Goal: Information Seeking & Learning: Learn about a topic

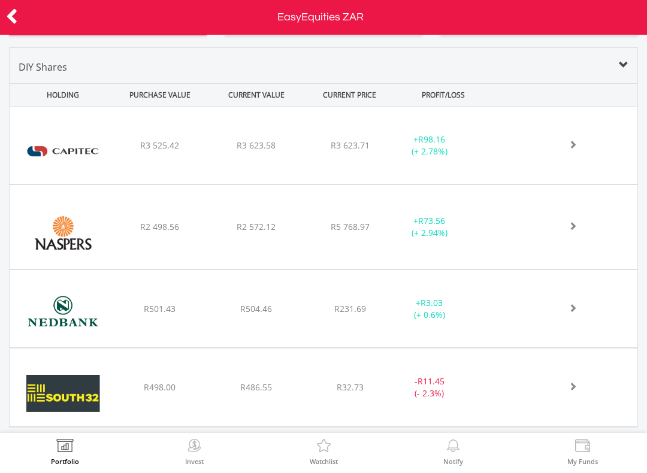
scroll to position [419, 0]
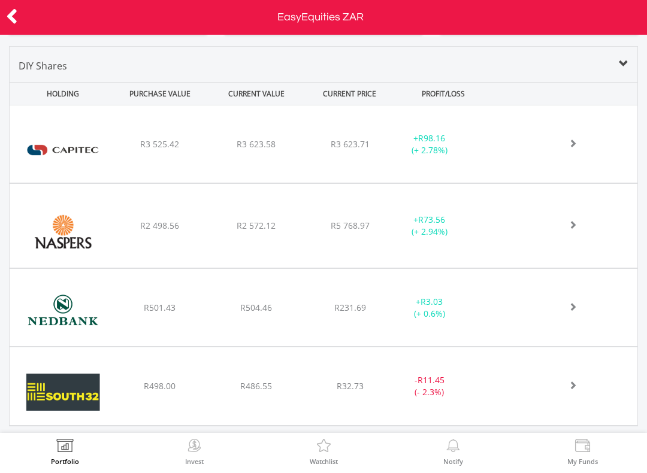
click at [635, 69] on div "DIY Shares" at bounding box center [323, 70] width 627 height 23
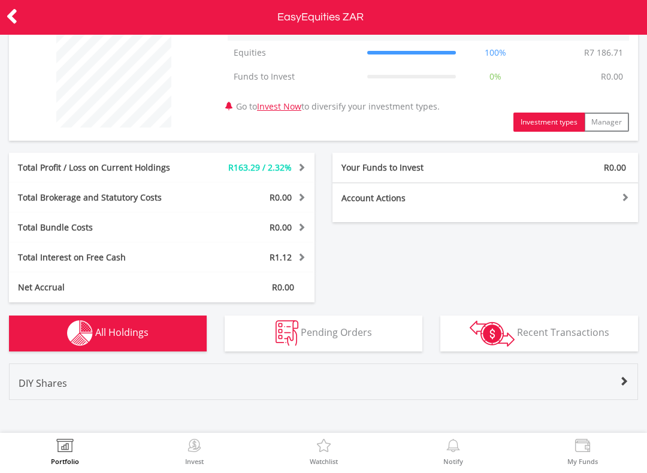
scroll to position [101, 0]
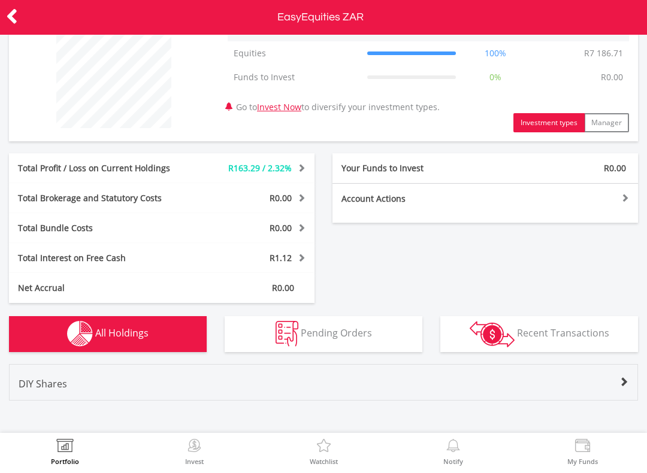
click at [34, 247] on div "Total Interest on Free Cash R1.12 Interest Income R1.49 Cash Management Fee -R0…" at bounding box center [161, 258] width 305 height 30
click at [275, 265] on div "Total Interest on Free Cash R1.12 Interest Income R1.49 Cash Management Fee -R0…" at bounding box center [161, 258] width 305 height 30
click at [292, 260] on div "R1.12" at bounding box center [251, 258] width 128 height 12
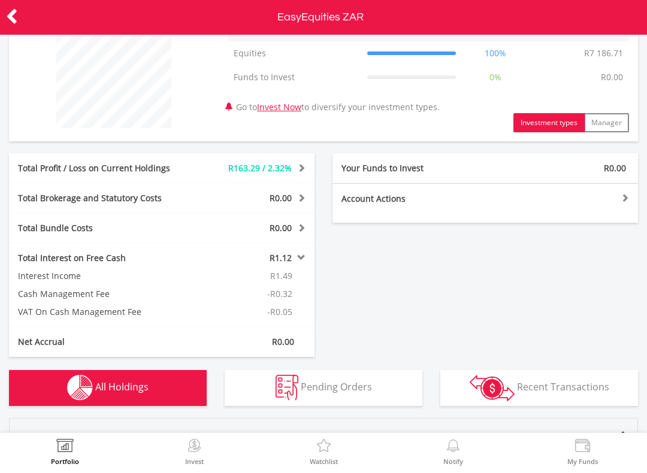
click at [307, 257] on div "R1.12" at bounding box center [251, 258] width 128 height 12
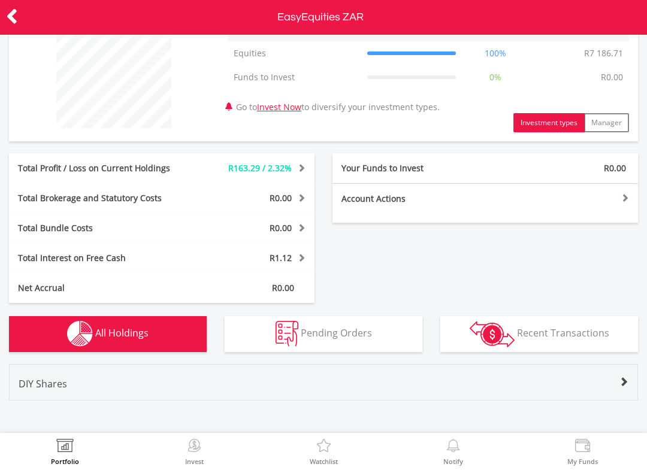
click at [308, 199] on div "R0.00" at bounding box center [251, 198] width 128 height 12
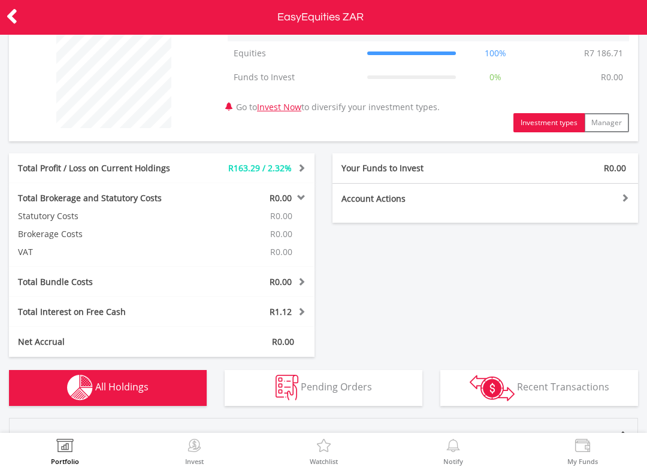
click at [302, 199] on span at bounding box center [299, 197] width 11 height 8
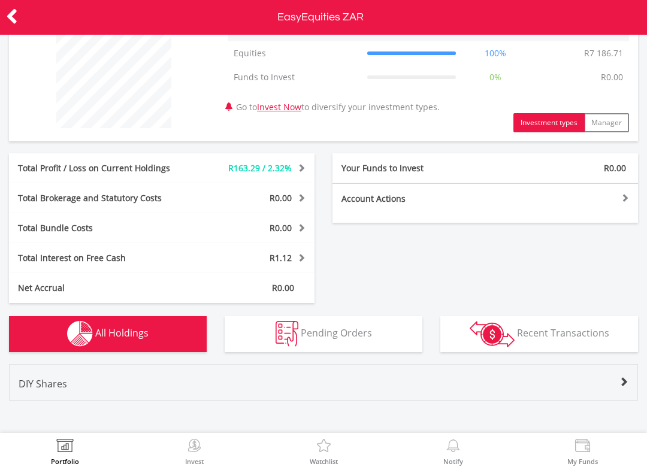
click at [304, 223] on span at bounding box center [299, 227] width 11 height 8
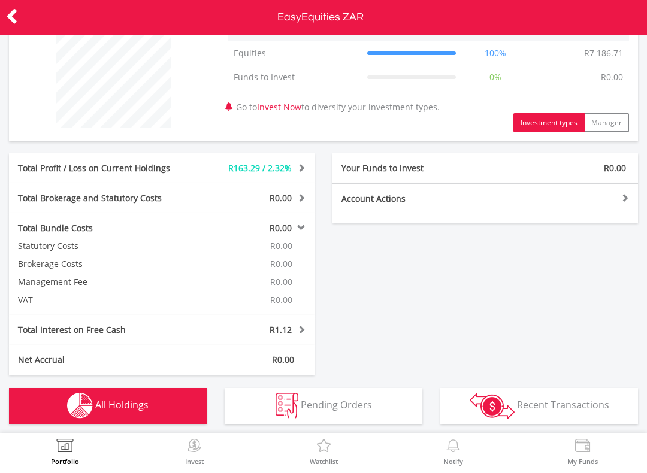
click at [304, 226] on span at bounding box center [299, 227] width 11 height 8
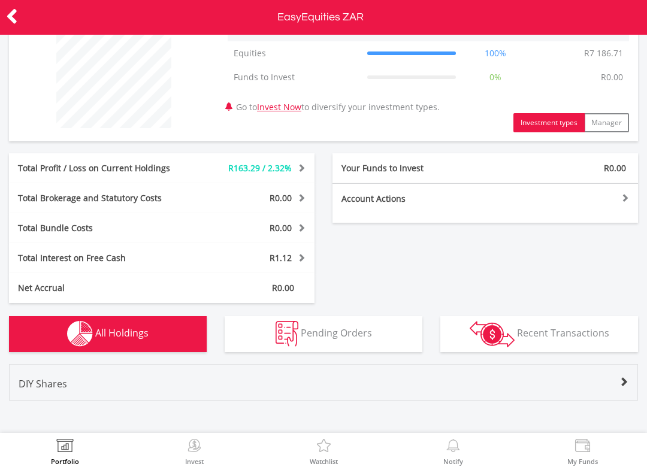
click at [304, 168] on span at bounding box center [299, 167] width 11 height 8
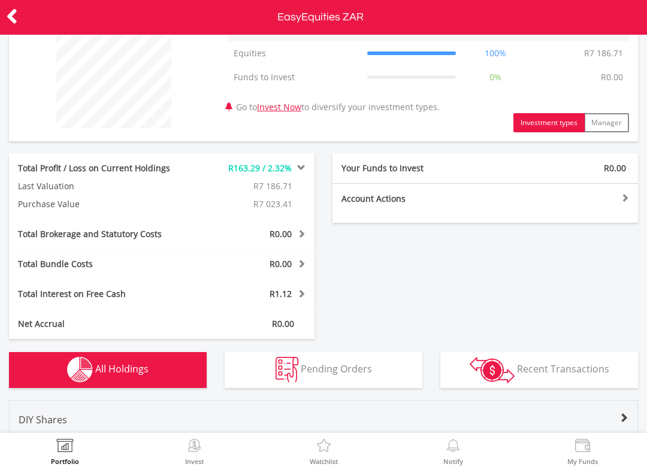
click at [303, 170] on span at bounding box center [299, 167] width 11 height 8
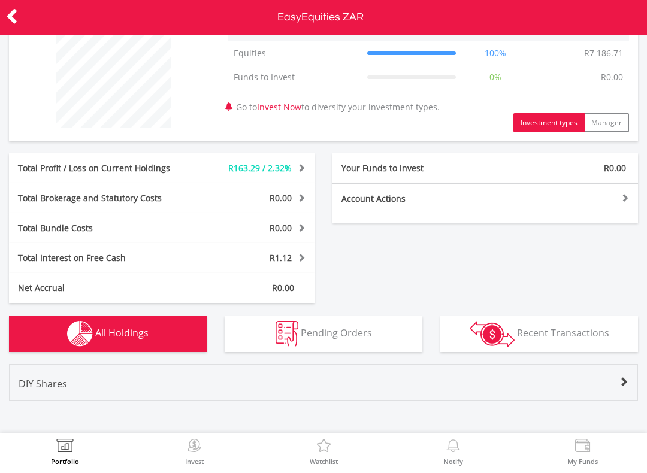
click at [627, 201] on div at bounding box center [561, 197] width 153 height 8
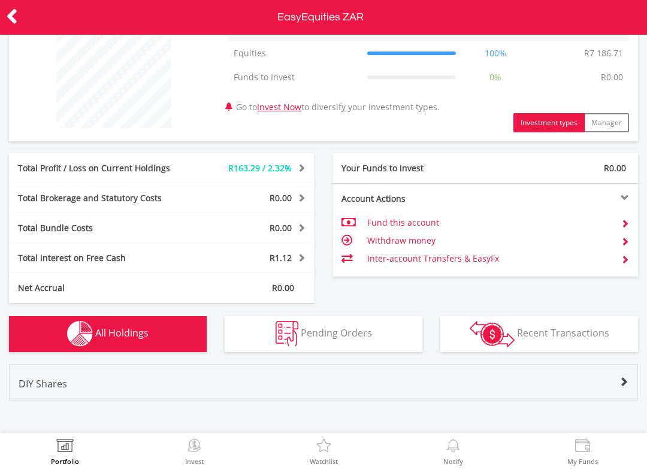
click at [627, 193] on div at bounding box center [561, 197] width 153 height 8
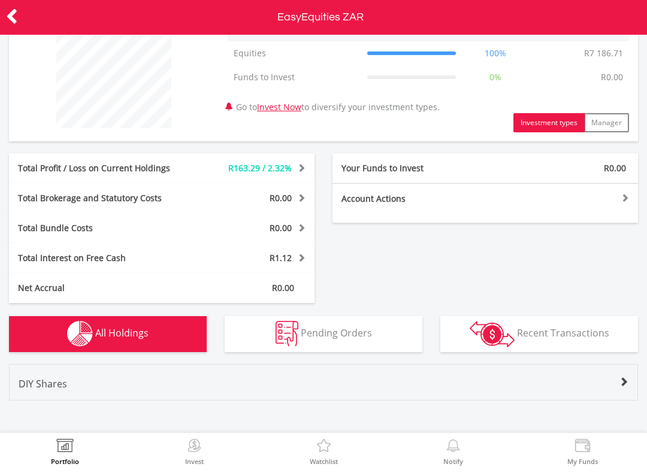
click at [570, 339] on button "Transactions Recent Transactions" at bounding box center [539, 334] width 198 height 36
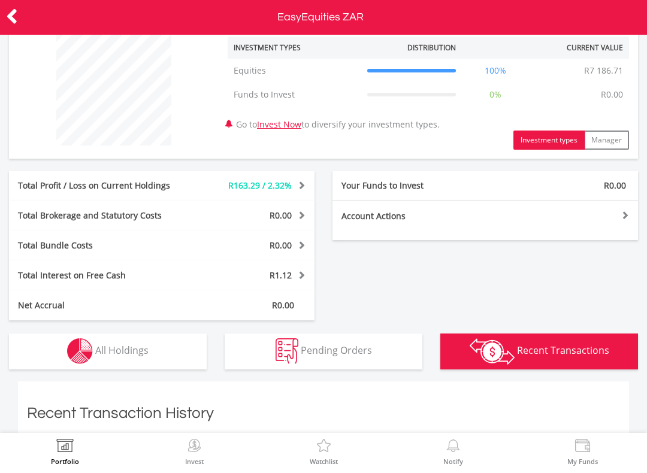
scroll to position [74, 0]
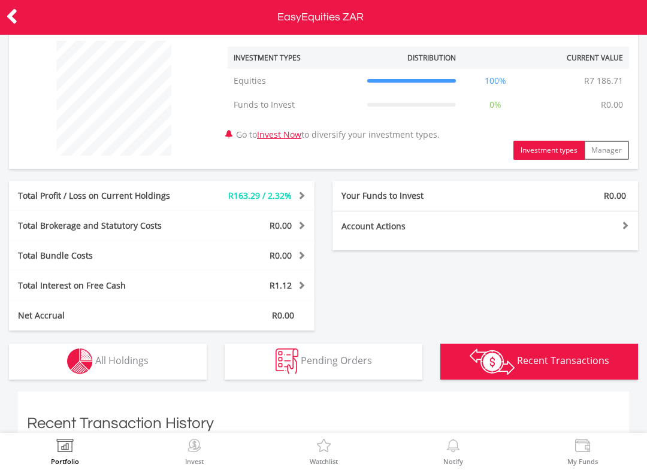
click at [108, 354] on span "All Holdings" at bounding box center [121, 360] width 53 height 13
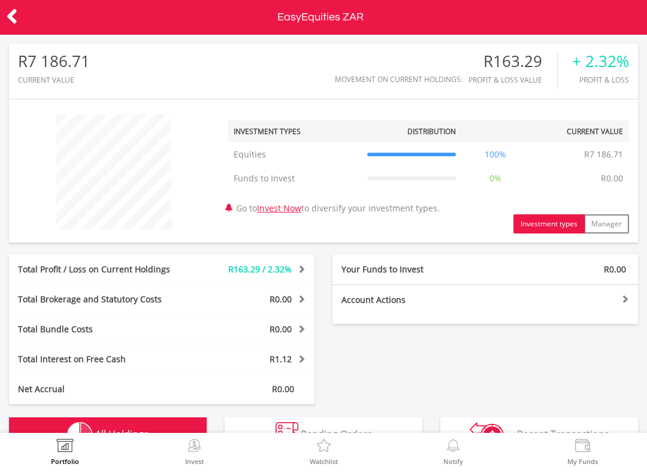
scroll to position [0, 0]
click at [13, 10] on icon at bounding box center [12, 16] width 12 height 23
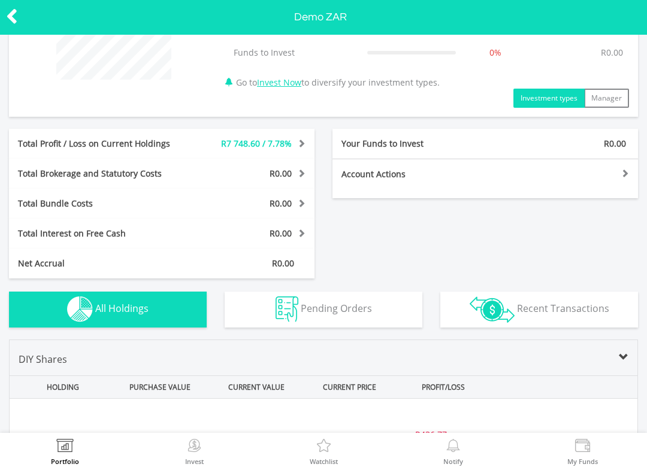
scroll to position [154, 0]
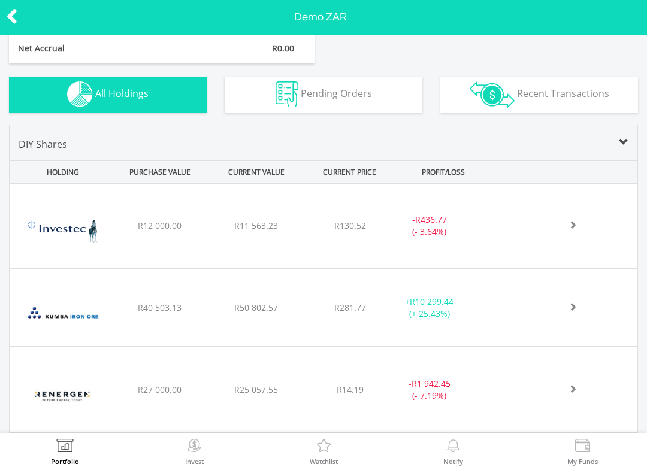
scroll to position [329, 0]
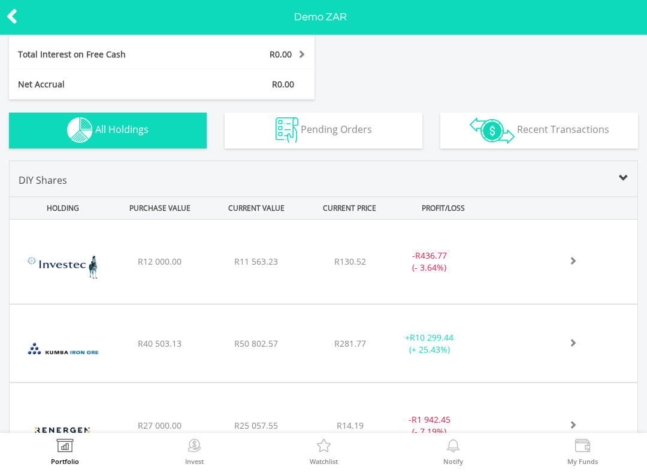
click at [623, 181] on span at bounding box center [623, 179] width 10 height 10
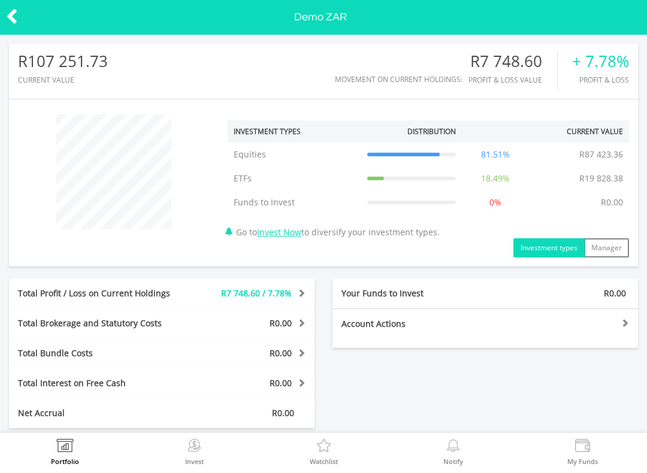
scroll to position [0, 0]
click at [9, 26] on icon at bounding box center [12, 16] width 12 height 23
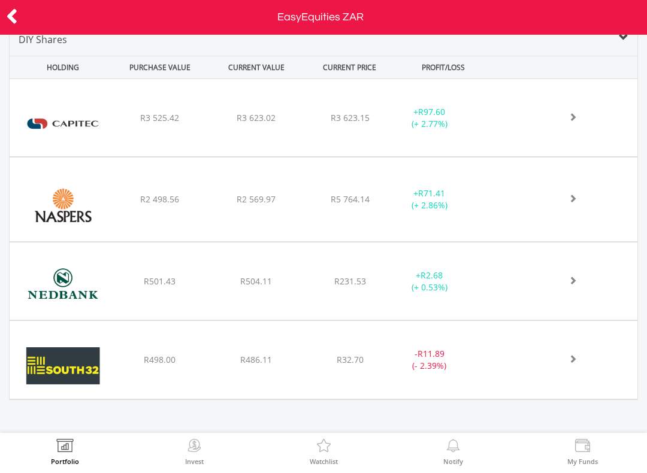
scroll to position [445, 0]
click at [158, 157] on div "﻿ South32 Limited R498.00 R486.11 R32.70 - R11.89 (- 2.39%)" at bounding box center [323, 118] width 627 height 77
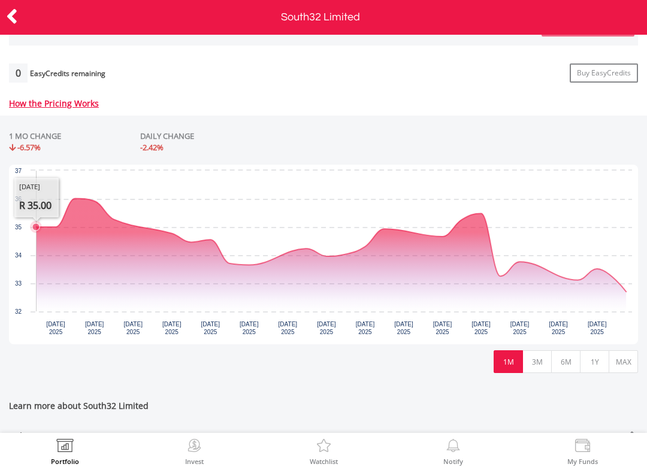
scroll to position [499, 0]
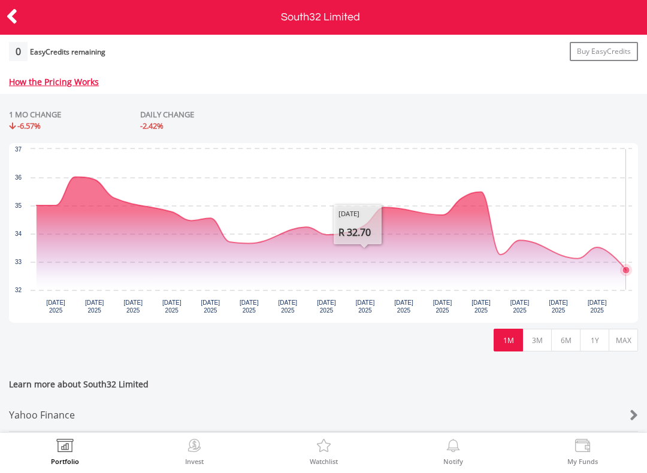
click at [618, 265] on icon "Interactive chart" at bounding box center [331, 223] width 589 height 93
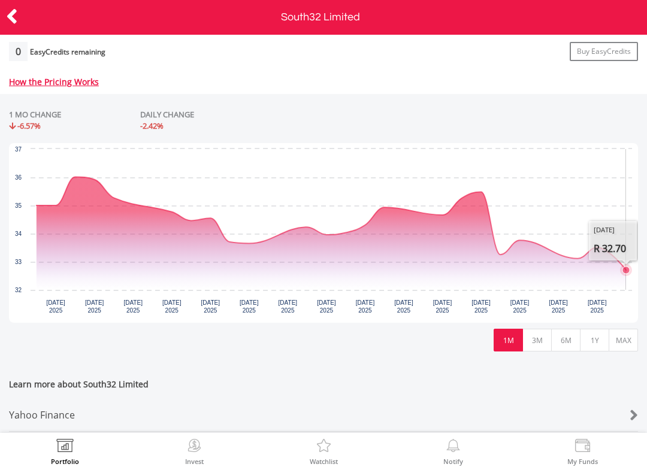
click at [585, 243] on icon "Interactive chart" at bounding box center [331, 223] width 589 height 93
click at [588, 241] on icon "Interactive chart" at bounding box center [331, 223] width 589 height 93
click at [602, 253] on icon "Interactive chart" at bounding box center [596, 247] width 12 height 12
click at [593, 237] on icon "Interactive chart" at bounding box center [331, 223] width 589 height 93
click at [623, 268] on icon "Wednesday, 20 Aug, 12:03:43.686, 32.7." at bounding box center [625, 269] width 7 height 7
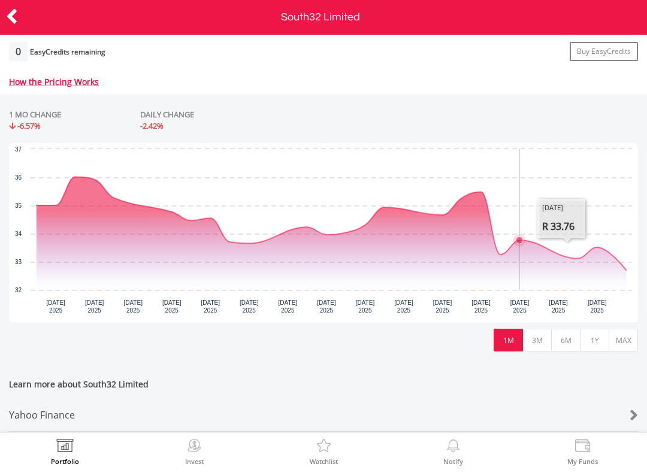
click at [514, 243] on icon "Interactive chart" at bounding box center [331, 223] width 589 height 93
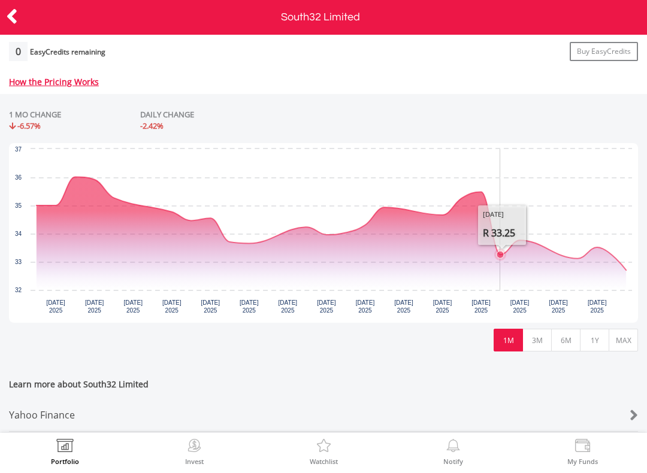
click at [500, 259] on icon "Interactive chart" at bounding box center [500, 255] width 12 height 12
click at [539, 344] on button "3M" at bounding box center [536, 340] width 29 height 23
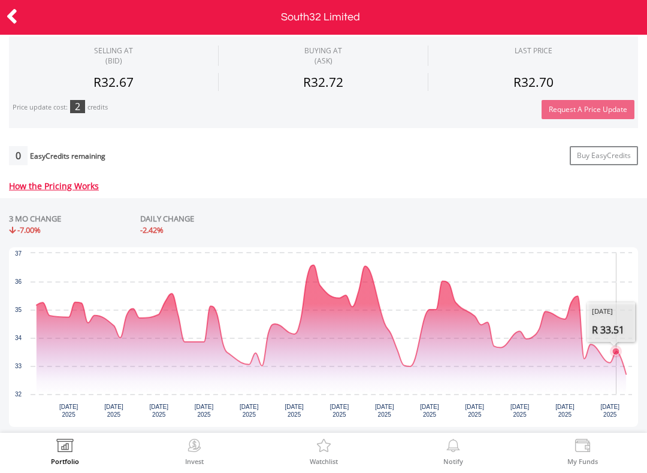
scroll to position [402, 0]
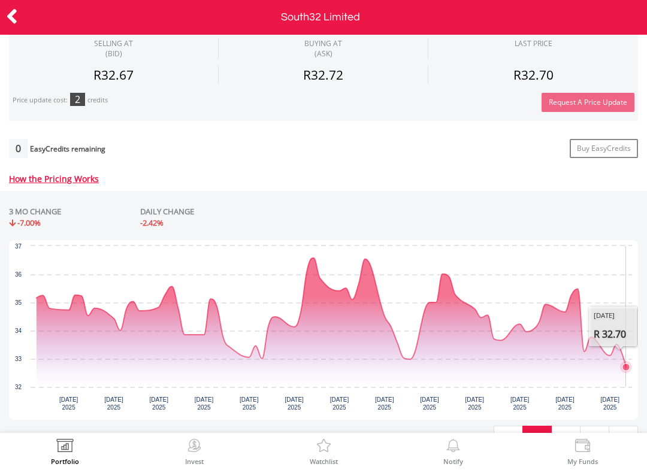
click at [623, 360] on icon "Interactive chart" at bounding box center [331, 312] width 589 height 109
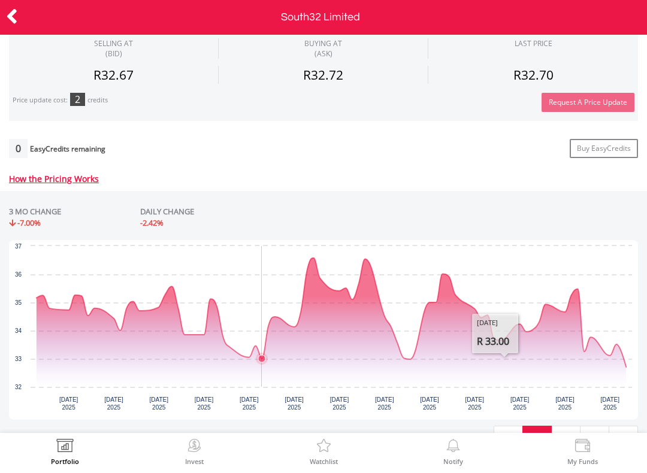
click at [263, 356] on icon "Wednesday, 25 Jun 2025, 33." at bounding box center [261, 358] width 7 height 7
click at [248, 348] on icon "Interactive chart" at bounding box center [331, 312] width 589 height 109
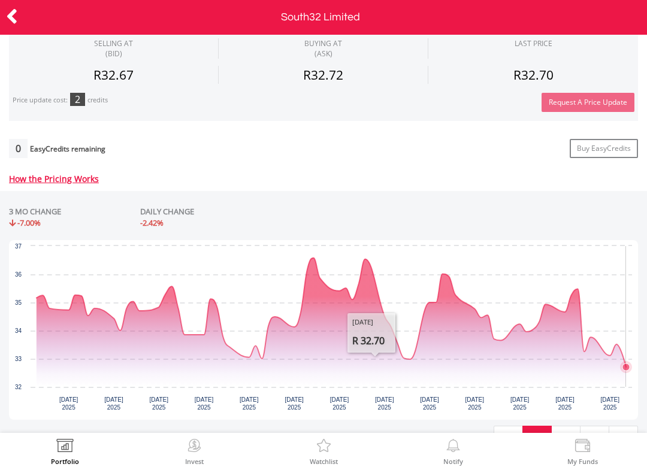
click at [626, 357] on icon "Interactive chart" at bounding box center [331, 312] width 589 height 109
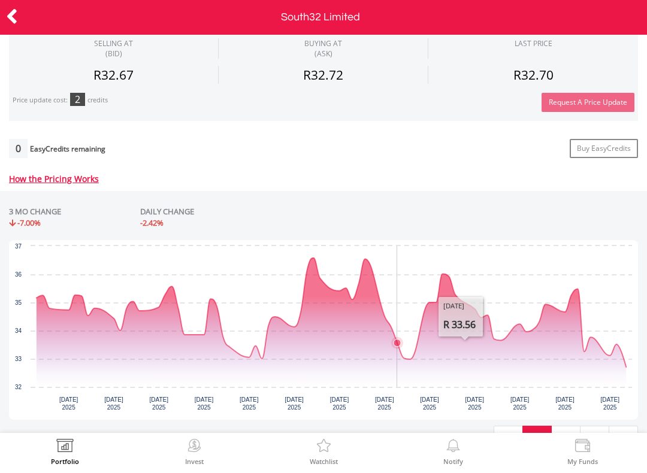
click at [396, 353] on icon "Interactive chart" at bounding box center [331, 312] width 589 height 109
click at [412, 365] on icon "Interactive chart" at bounding box center [331, 312] width 589 height 109
click at [618, 354] on icon "Interactive chart" at bounding box center [331, 312] width 589 height 109
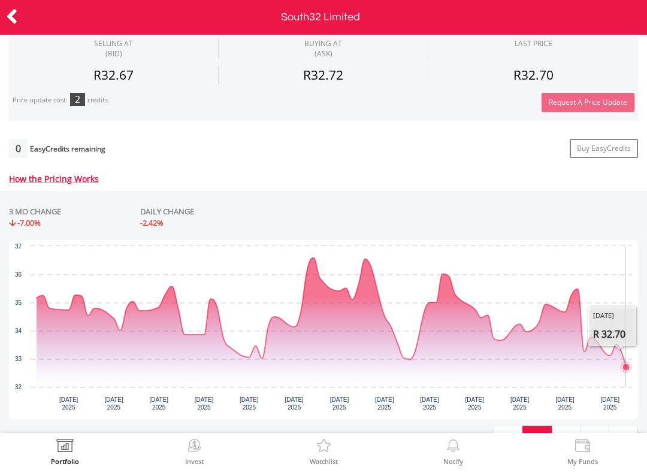
click at [624, 361] on icon "Interactive chart" at bounding box center [626, 367] width 12 height 12
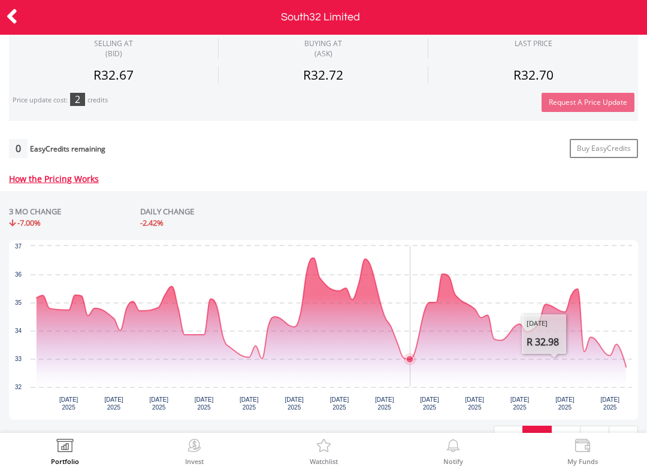
click at [410, 357] on icon "Friday, 18 Jul 2025, 32.98." at bounding box center [409, 359] width 7 height 7
click at [623, 360] on icon "Interactive chart" at bounding box center [331, 312] width 589 height 109
